Goal: Task Accomplishment & Management: Manage account settings

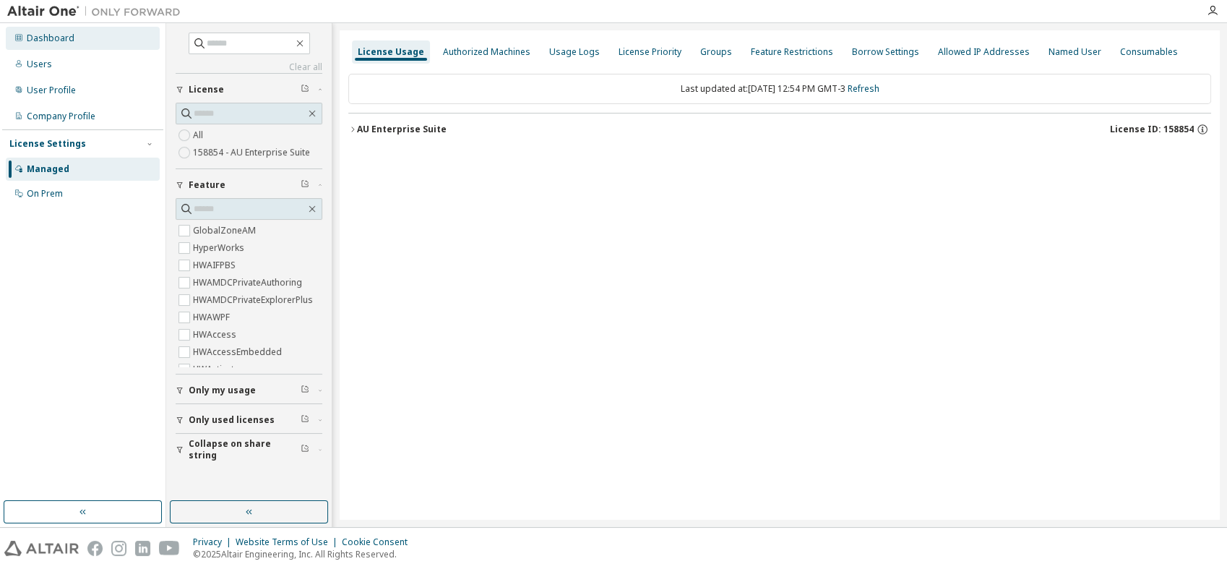
click at [80, 40] on div "Dashboard" at bounding box center [83, 38] width 154 height 23
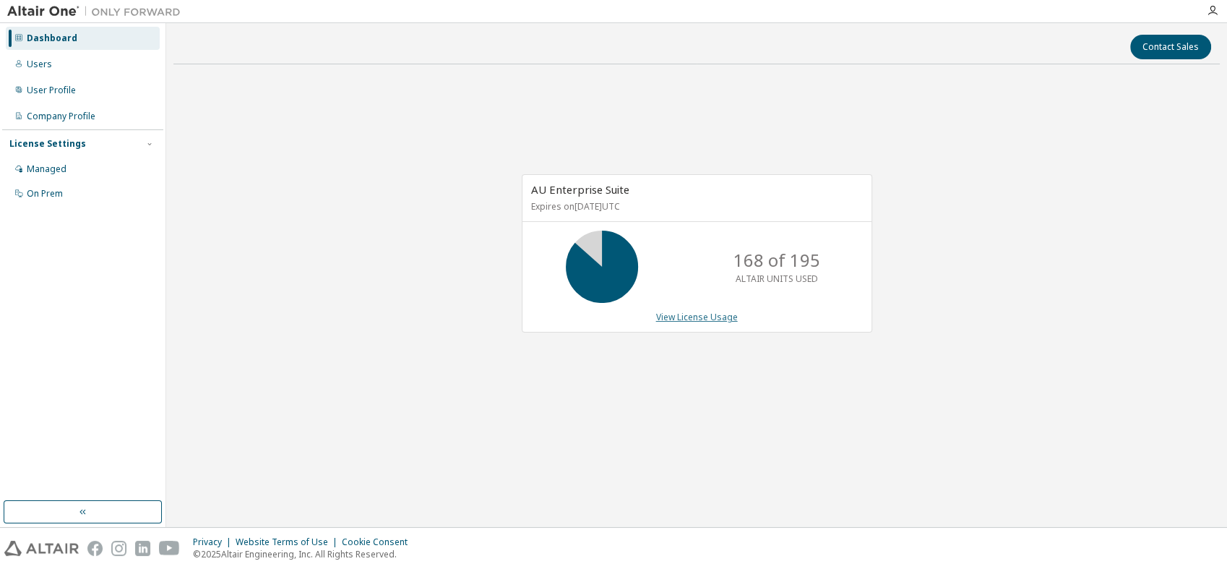
click at [699, 314] on link "View License Usage" at bounding box center [697, 317] width 82 height 12
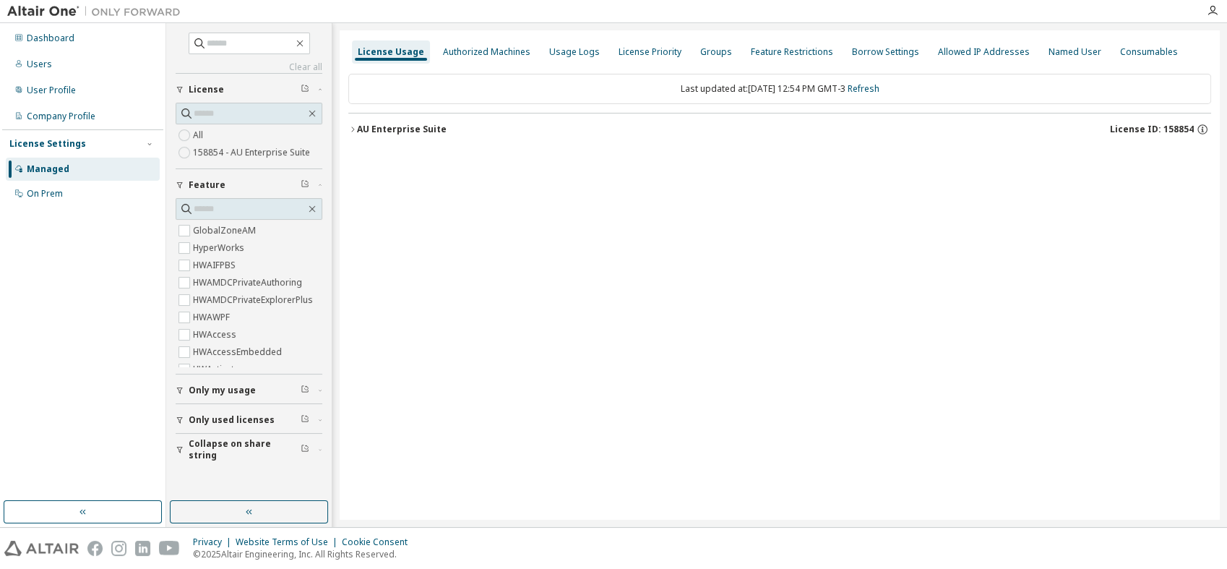
click at [249, 387] on span "Only my usage" at bounding box center [222, 390] width 67 height 12
click at [249, 416] on span "Only used licenses" at bounding box center [232, 420] width 86 height 12
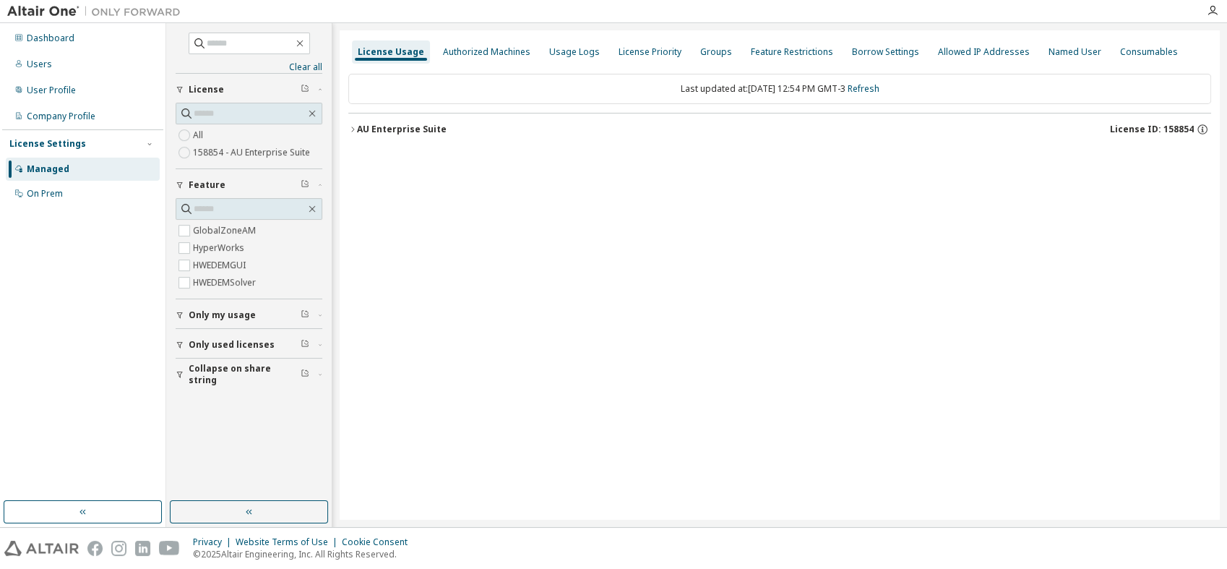
click at [454, 133] on div "AU Enterprise Suite License ID: 158854" at bounding box center [784, 129] width 854 height 13
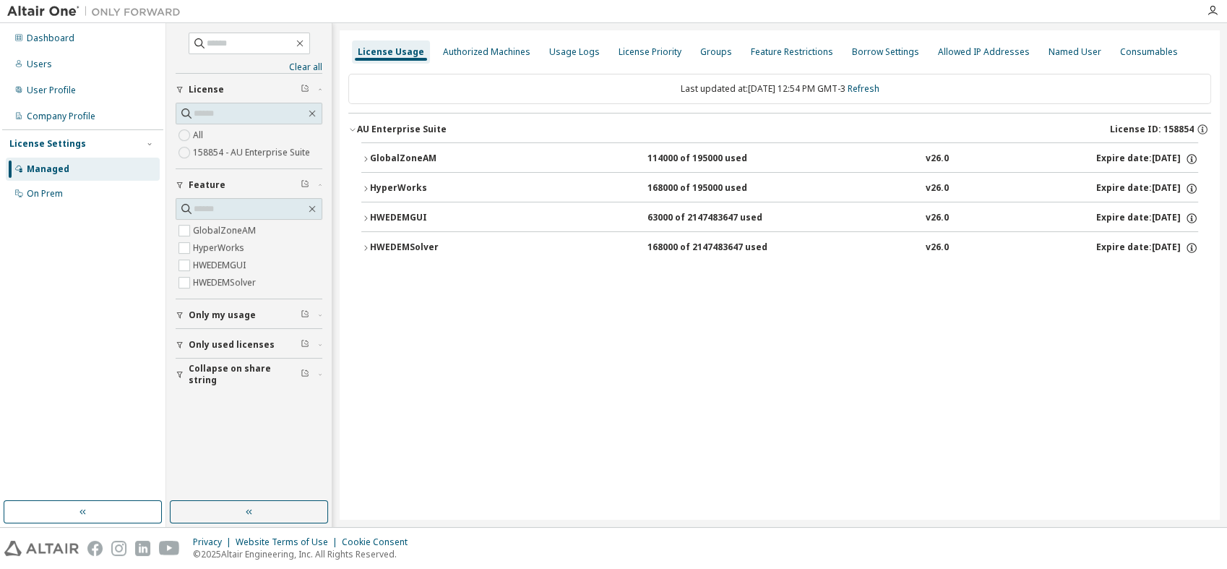
click at [595, 255] on button "HWEDEMSolver 168000 of 2147483647 used v26.0 Expire date: 2026-09-29" at bounding box center [779, 248] width 837 height 32
